Goal: Transaction & Acquisition: Purchase product/service

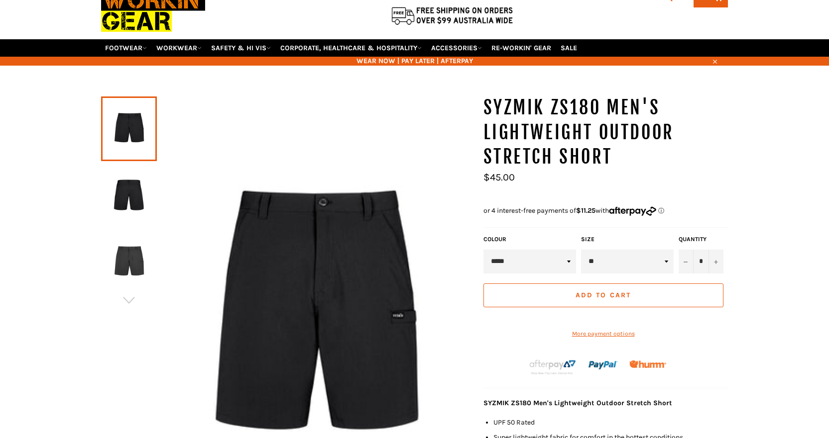
scroll to position [74, 0]
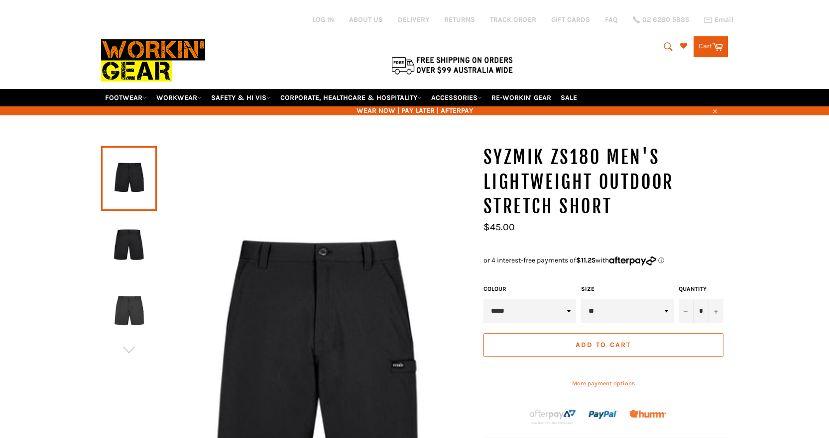
click at [124, 229] on div at bounding box center [129, 445] width 56 height 600
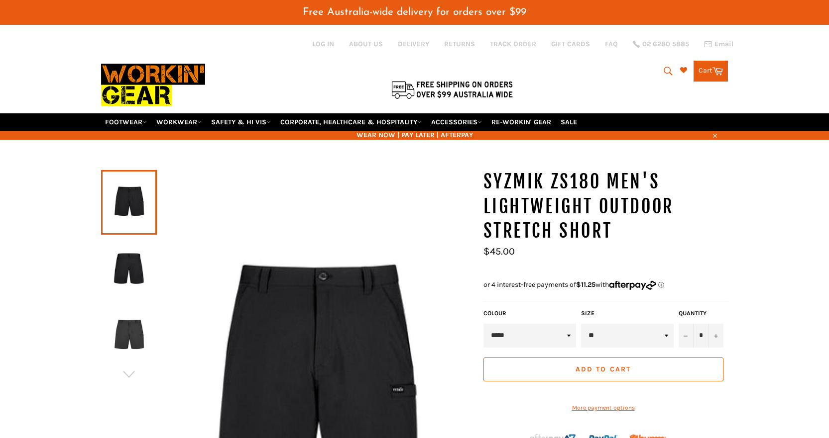
click at [119, 276] on img at bounding box center [129, 269] width 46 height 55
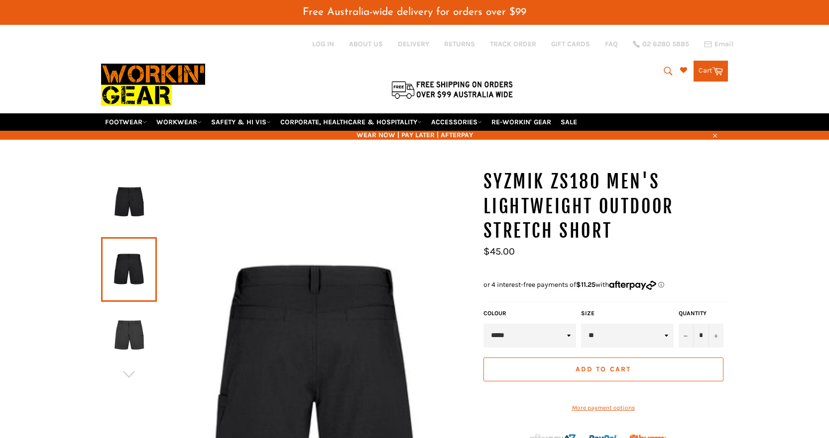
click at [132, 322] on img at bounding box center [129, 336] width 46 height 55
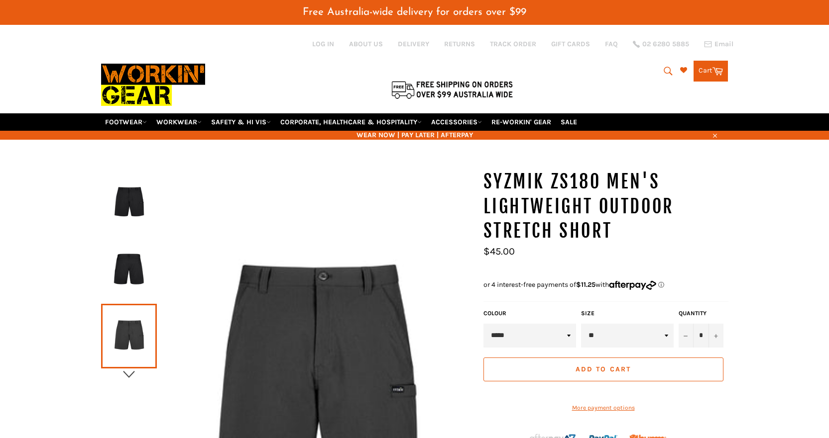
click at [126, 380] on icon "button" at bounding box center [128, 374] width 15 height 15
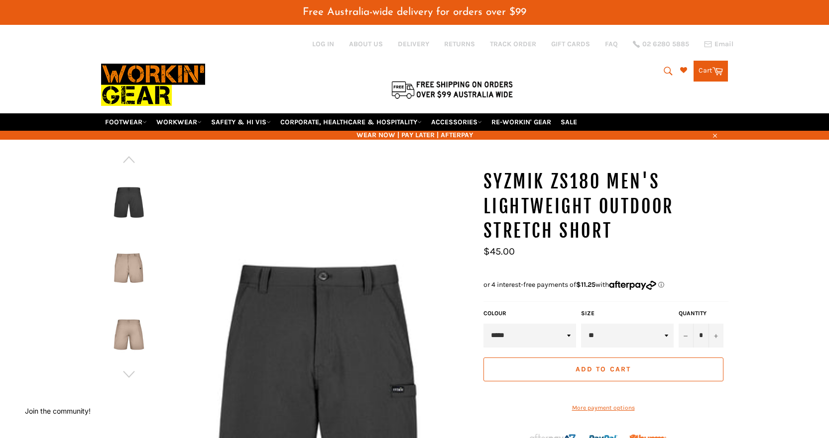
click at [123, 236] on div at bounding box center [129, 203] width 56 height 67
click at [127, 260] on img at bounding box center [129, 269] width 46 height 55
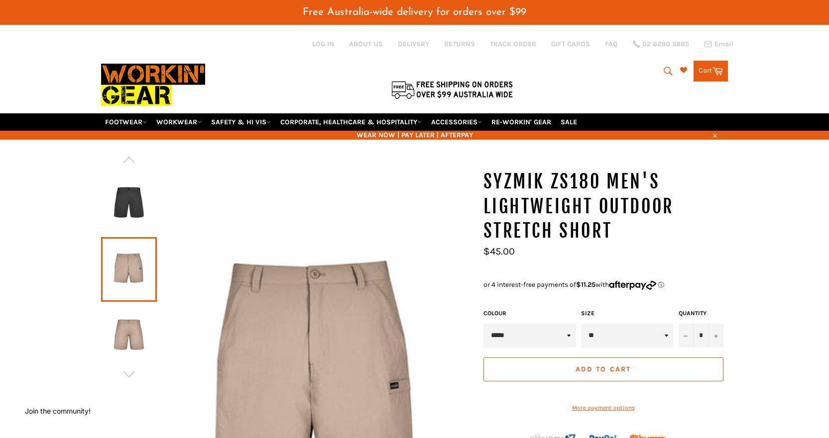
click at [139, 325] on img at bounding box center [129, 336] width 46 height 55
